Goal: Task Accomplishment & Management: Manage account settings

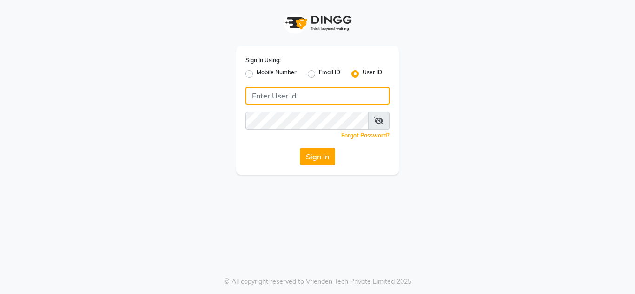
type input "[DEMOGRAPHIC_DATA]"
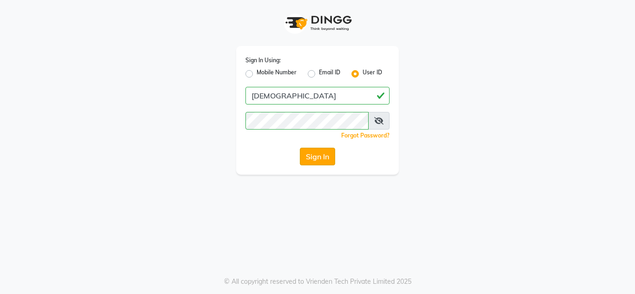
click at [310, 155] on button "Sign In" at bounding box center [317, 157] width 35 height 18
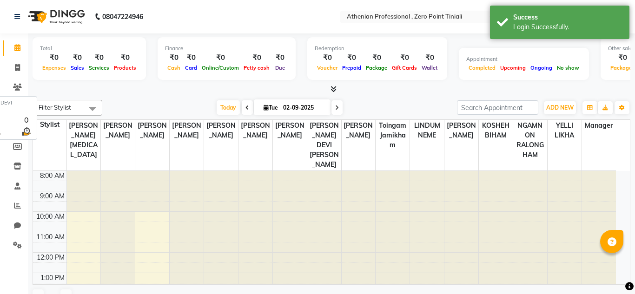
select select "en"
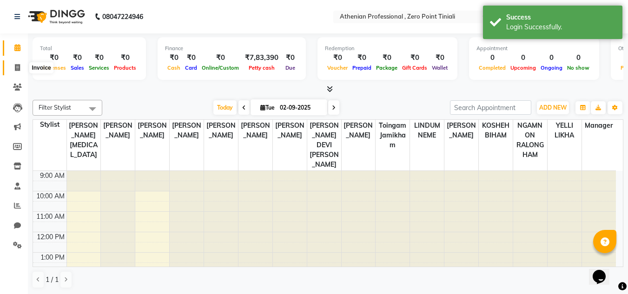
click at [15, 68] on icon at bounding box center [17, 67] width 5 height 7
select select "8300"
select select "service"
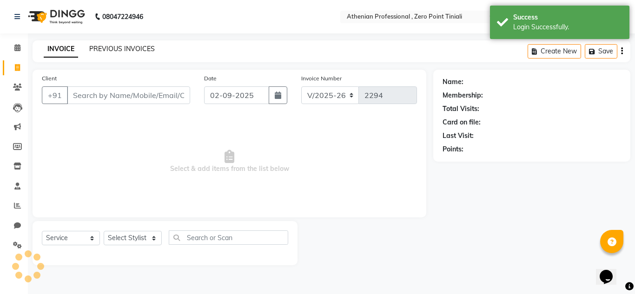
click at [115, 49] on link "PREVIOUS INVOICES" at bounding box center [122, 49] width 66 height 8
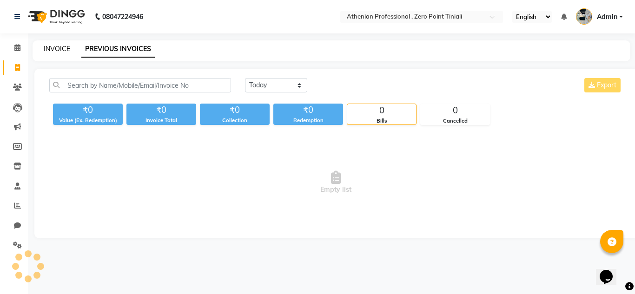
click at [58, 48] on link "INVOICE" at bounding box center [57, 49] width 26 height 8
select select "service"
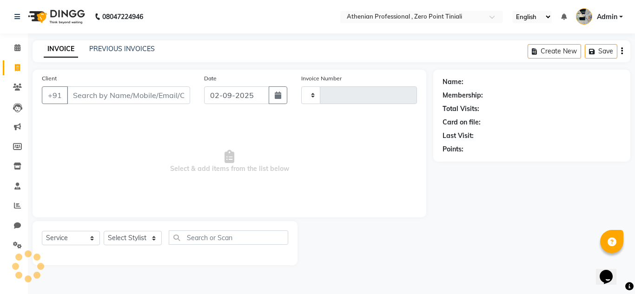
type input "2294"
select select "8300"
click at [128, 53] on div "PREVIOUS INVOICES" at bounding box center [122, 49] width 66 height 10
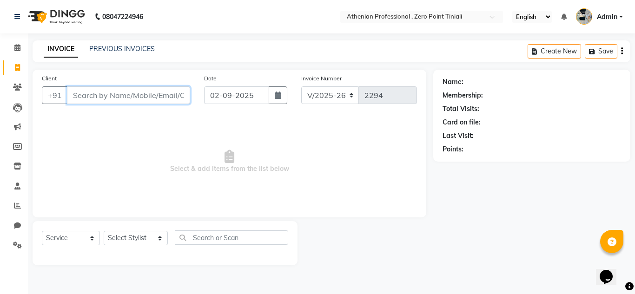
click at [115, 98] on input "Client" at bounding box center [128, 95] width 123 height 18
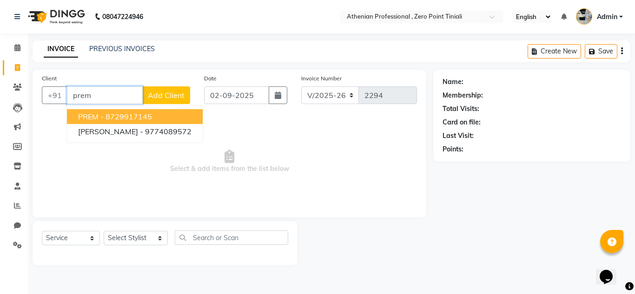
click at [131, 117] on ngb-highlight "8729917145" at bounding box center [128, 116] width 46 height 9
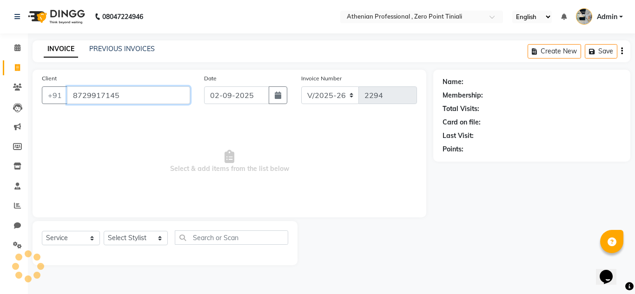
type input "8729917145"
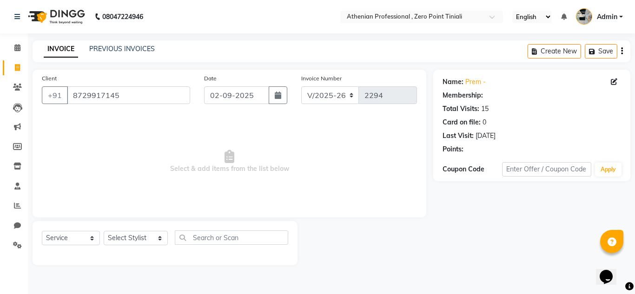
select select "1: Object"
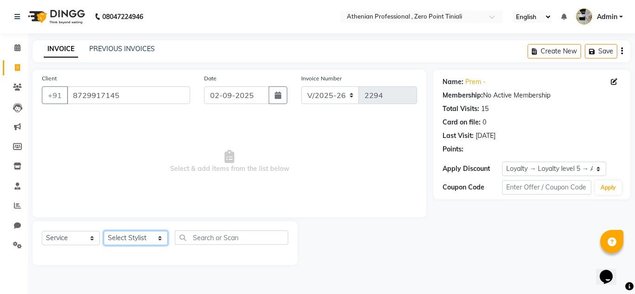
click at [135, 244] on select "Select Stylist [PERSON_NAME][MEDICAL_DATA] Admin [PERSON_NAME] BIHAM LINDUM NEM…" at bounding box center [136, 238] width 64 height 14
select select "80207"
click at [104, 231] on select "Select Stylist [PERSON_NAME][MEDICAL_DATA] Admin [PERSON_NAME] BIHAM LINDUM NEM…" at bounding box center [136, 238] width 64 height 14
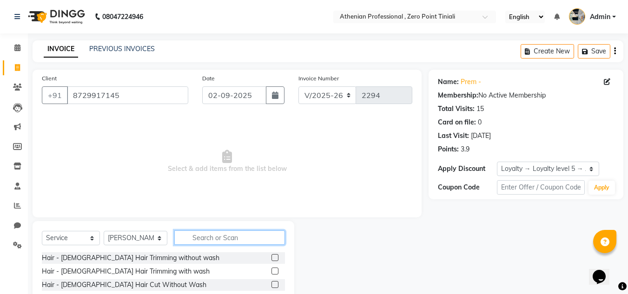
click at [220, 238] on input "text" at bounding box center [229, 237] width 111 height 14
type input "thre"
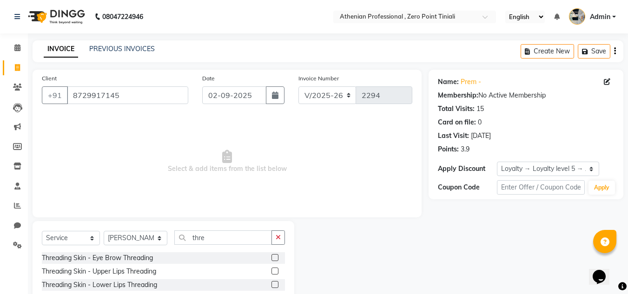
click at [271, 256] on label at bounding box center [274, 257] width 7 height 7
click at [271, 256] on input "checkbox" at bounding box center [274, 258] width 6 height 6
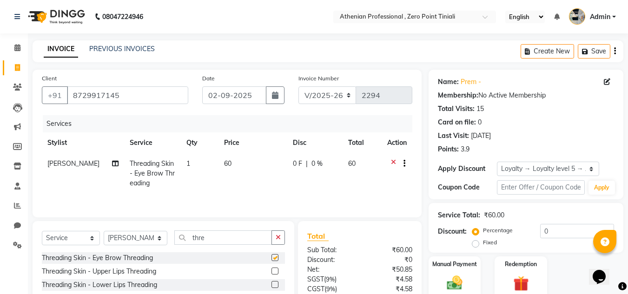
checkbox input "false"
click at [72, 237] on select "Select Service Product Membership Package Voucher Prepaid Gift Card" at bounding box center [71, 238] width 58 height 14
select select "product"
click at [42, 231] on select "Select Service Product Membership Package Voucher Prepaid Gift Card" at bounding box center [71, 238] width 58 height 14
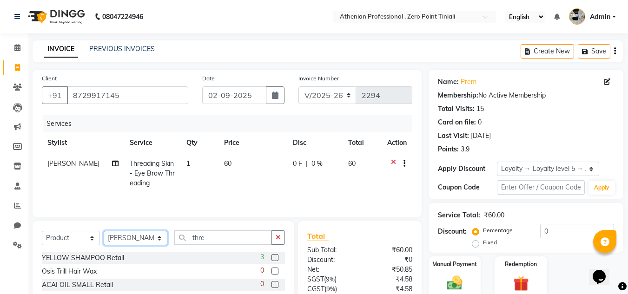
click at [130, 235] on select "Select Stylist [PERSON_NAME][MEDICAL_DATA] Admin [PERSON_NAME] BIHAM LINDUM NEM…" at bounding box center [136, 238] width 64 height 14
select select "80198"
click at [104, 231] on select "Select Stylist [PERSON_NAME][MEDICAL_DATA] Admin [PERSON_NAME] BIHAM LINDUM NEM…" at bounding box center [136, 238] width 64 height 14
click at [229, 237] on input "thre" at bounding box center [223, 237] width 98 height 14
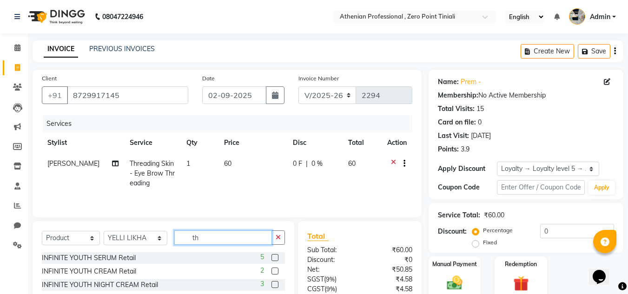
type input "t"
click at [229, 237] on input "text" at bounding box center [229, 237] width 111 height 14
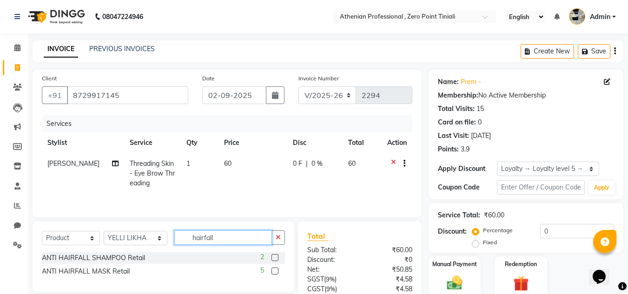
type input "hairfall"
click at [275, 258] on label at bounding box center [274, 257] width 7 height 7
click at [275, 258] on input "checkbox" at bounding box center [274, 258] width 6 height 6
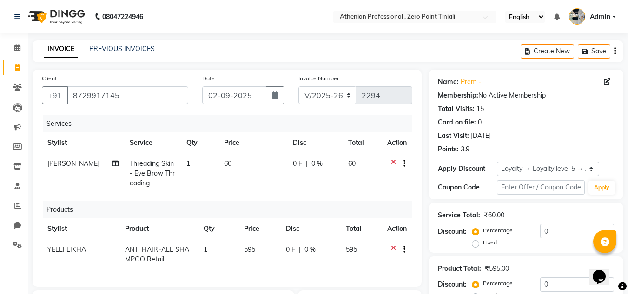
checkbox input "false"
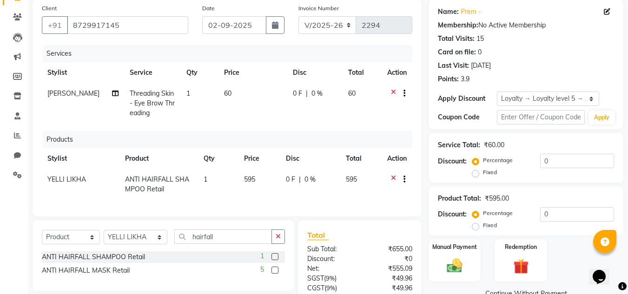
scroll to position [154, 0]
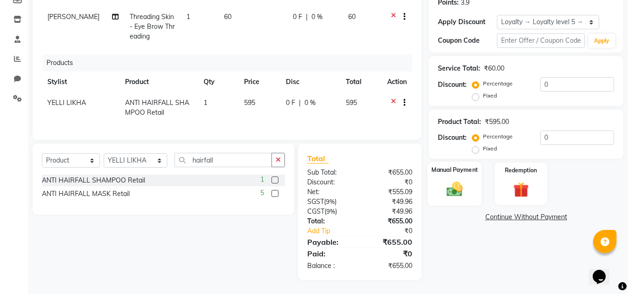
click at [461, 185] on img at bounding box center [454, 189] width 26 height 19
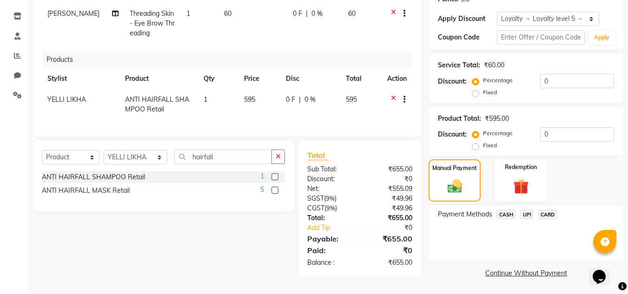
click at [527, 212] on span "UPI" at bounding box center [526, 214] width 14 height 11
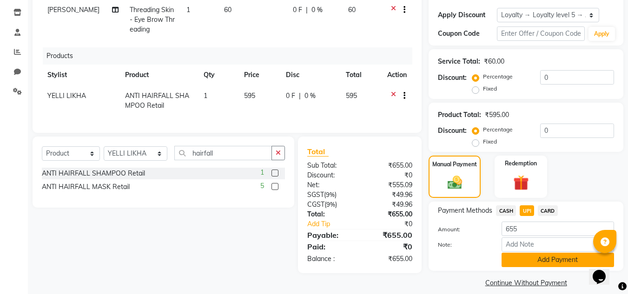
click at [532, 263] on button "Add Payment" at bounding box center [557, 260] width 112 height 14
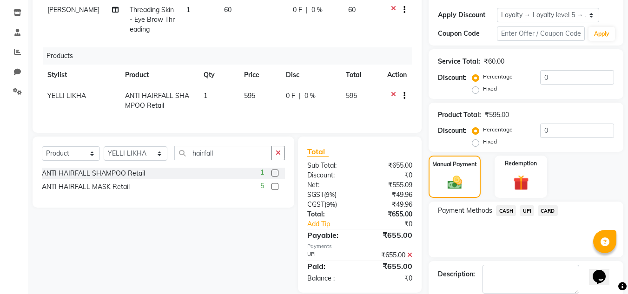
click at [532, 263] on div "Description:" at bounding box center [525, 279] width 195 height 36
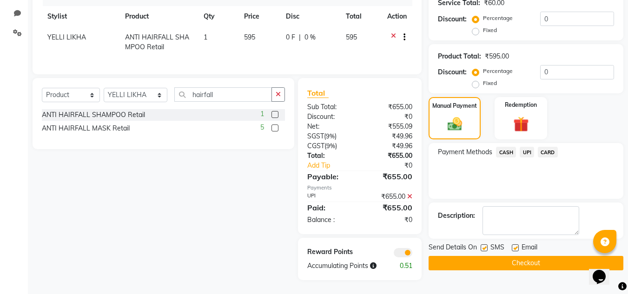
click at [523, 149] on span "UPI" at bounding box center [526, 152] width 14 height 11
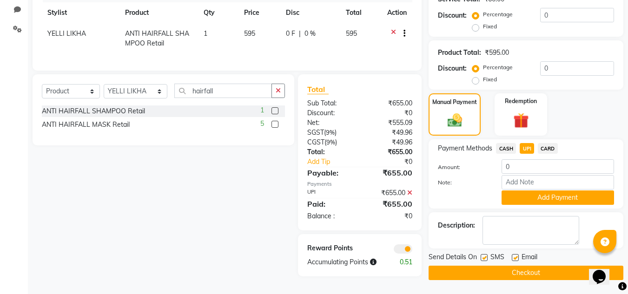
scroll to position [219, 0]
click at [513, 254] on label at bounding box center [515, 257] width 7 height 7
click at [513, 255] on input "checkbox" at bounding box center [515, 258] width 6 height 6
checkbox input "false"
click at [496, 272] on button "Checkout" at bounding box center [525, 273] width 195 height 14
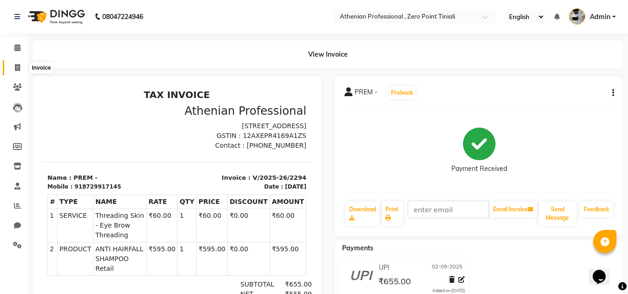
click at [15, 69] on icon at bounding box center [17, 67] width 5 height 7
select select "service"
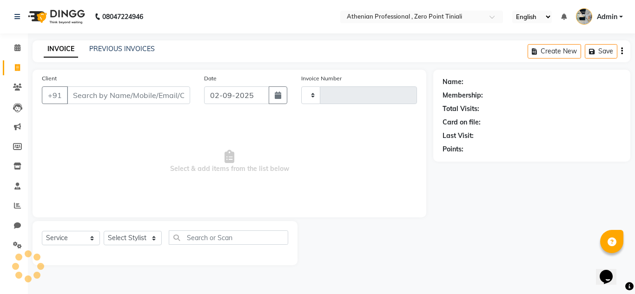
type input "2295"
select select "8300"
